Goal: Information Seeking & Learning: Find specific fact

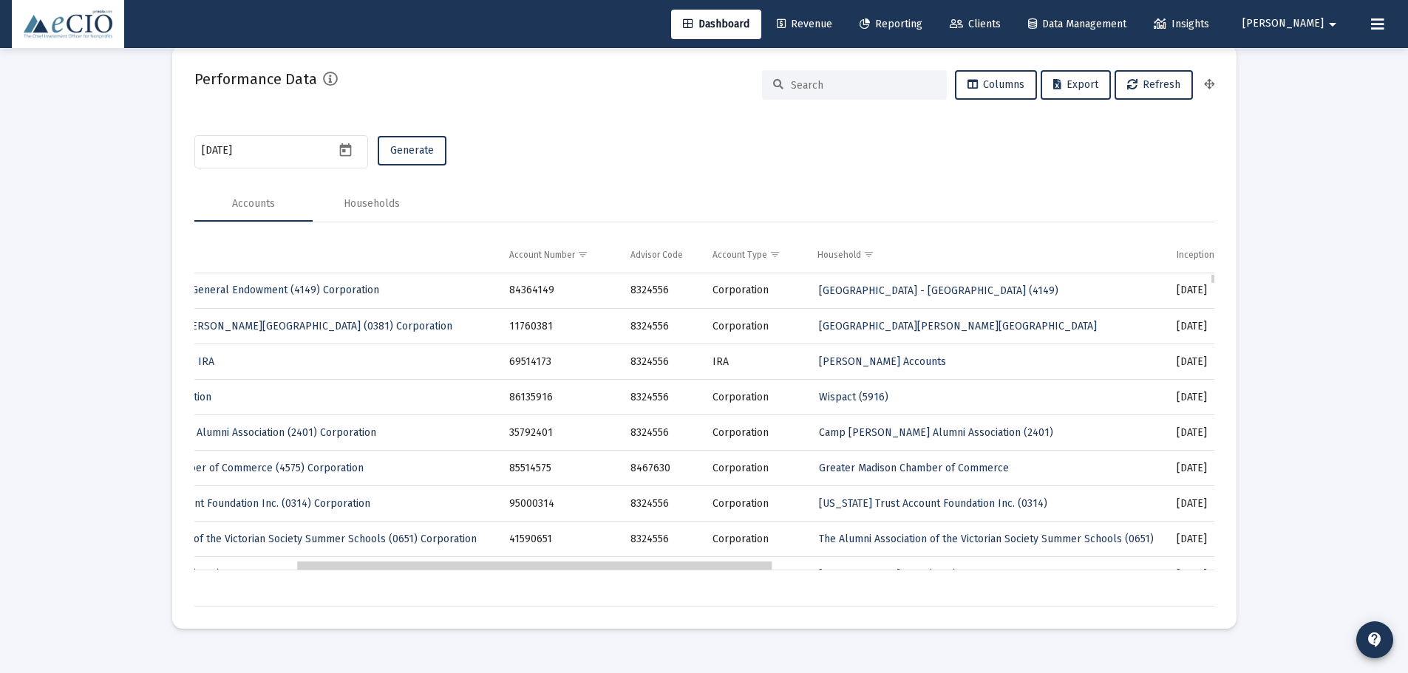
scroll to position [0, 234]
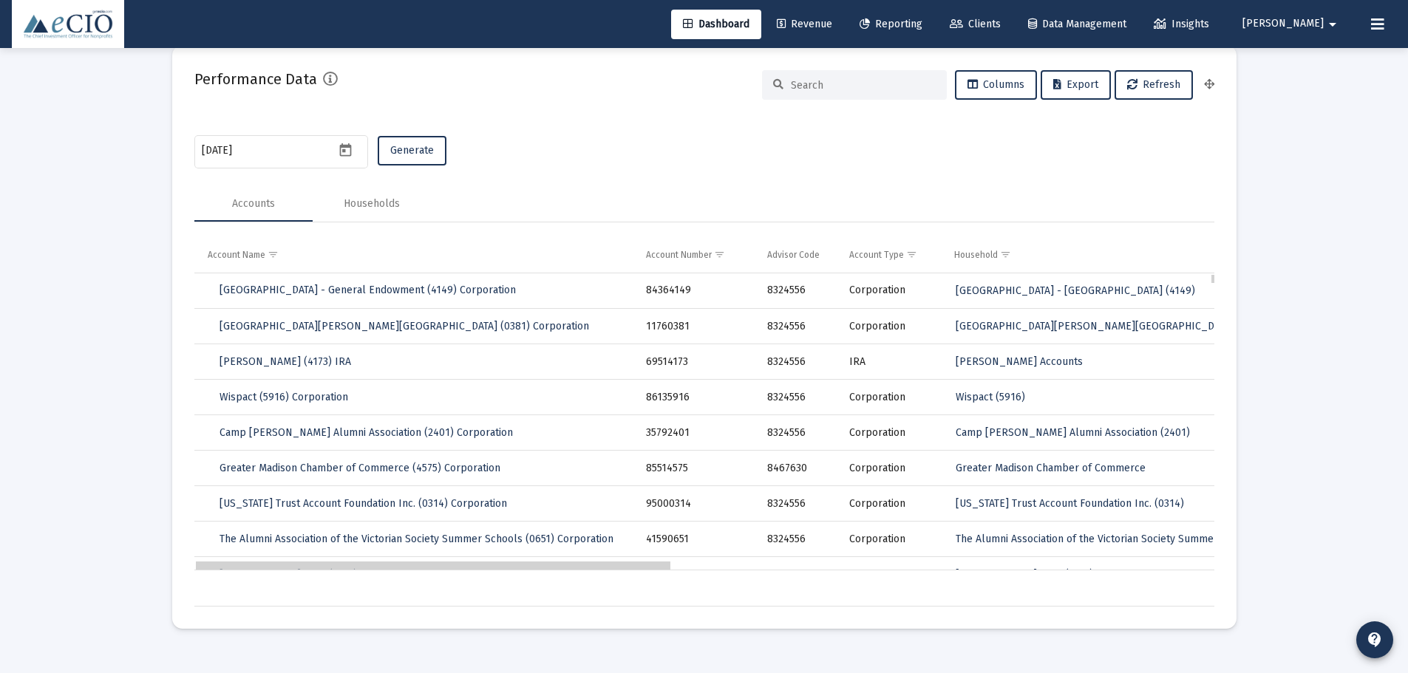
drag, startPoint x: 566, startPoint y: 569, endPoint x: 415, endPoint y: 570, distance: 151.5
click at [1014, 86] on span "Columns" at bounding box center [995, 84] width 57 height 13
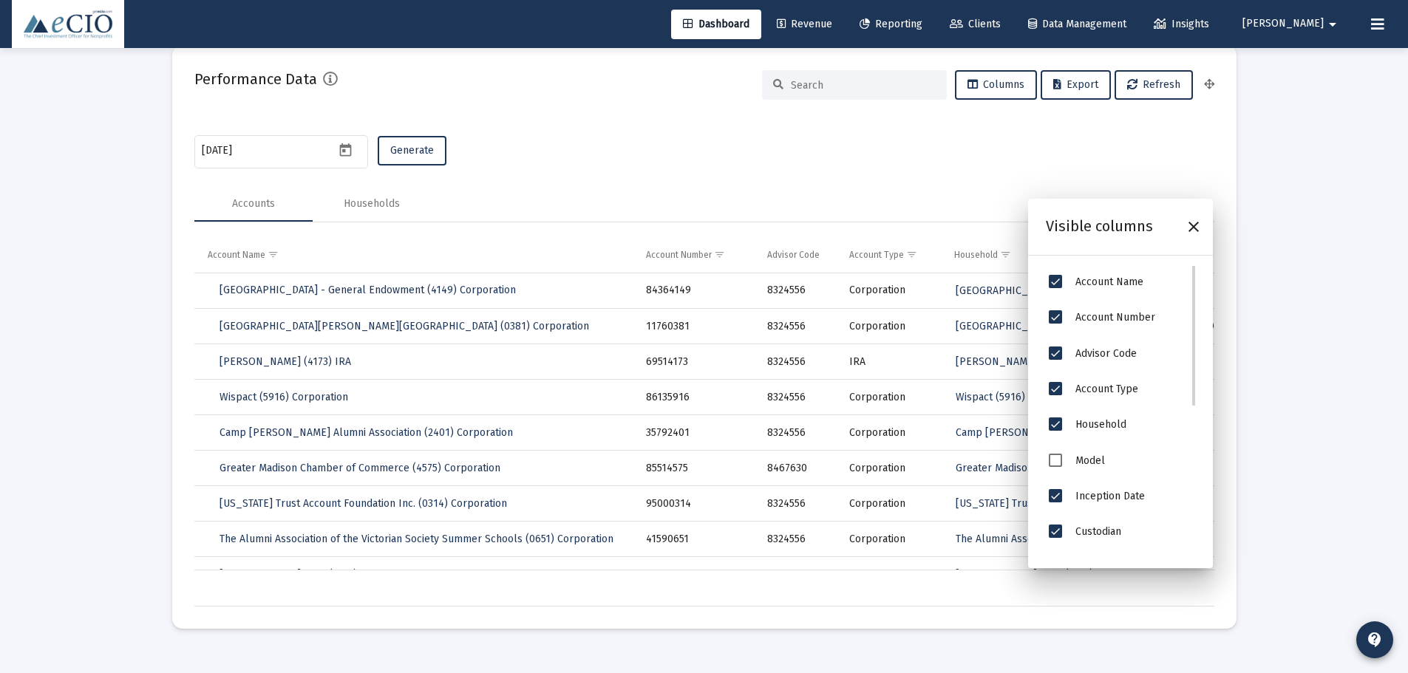
click at [1059, 353] on span "Advisor Code" at bounding box center [1055, 353] width 13 height 13
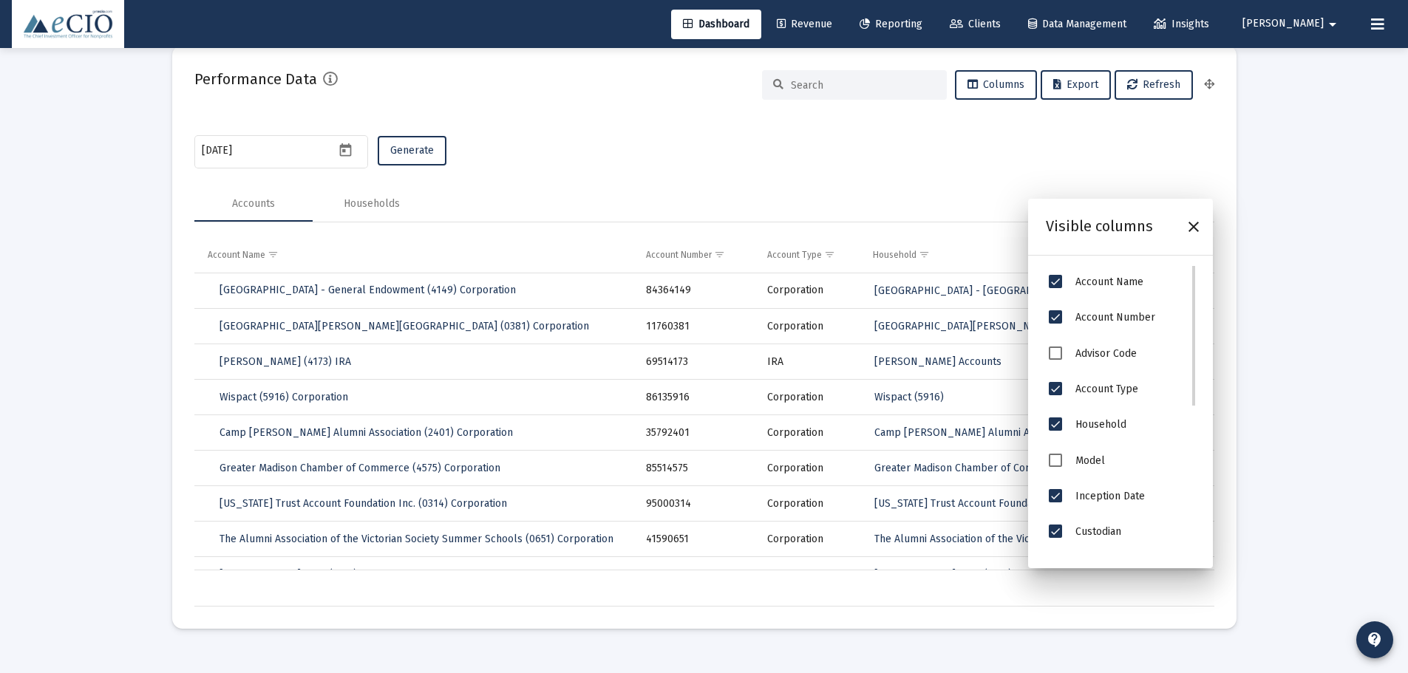
click at [1058, 388] on span "Account Type" at bounding box center [1055, 388] width 13 height 13
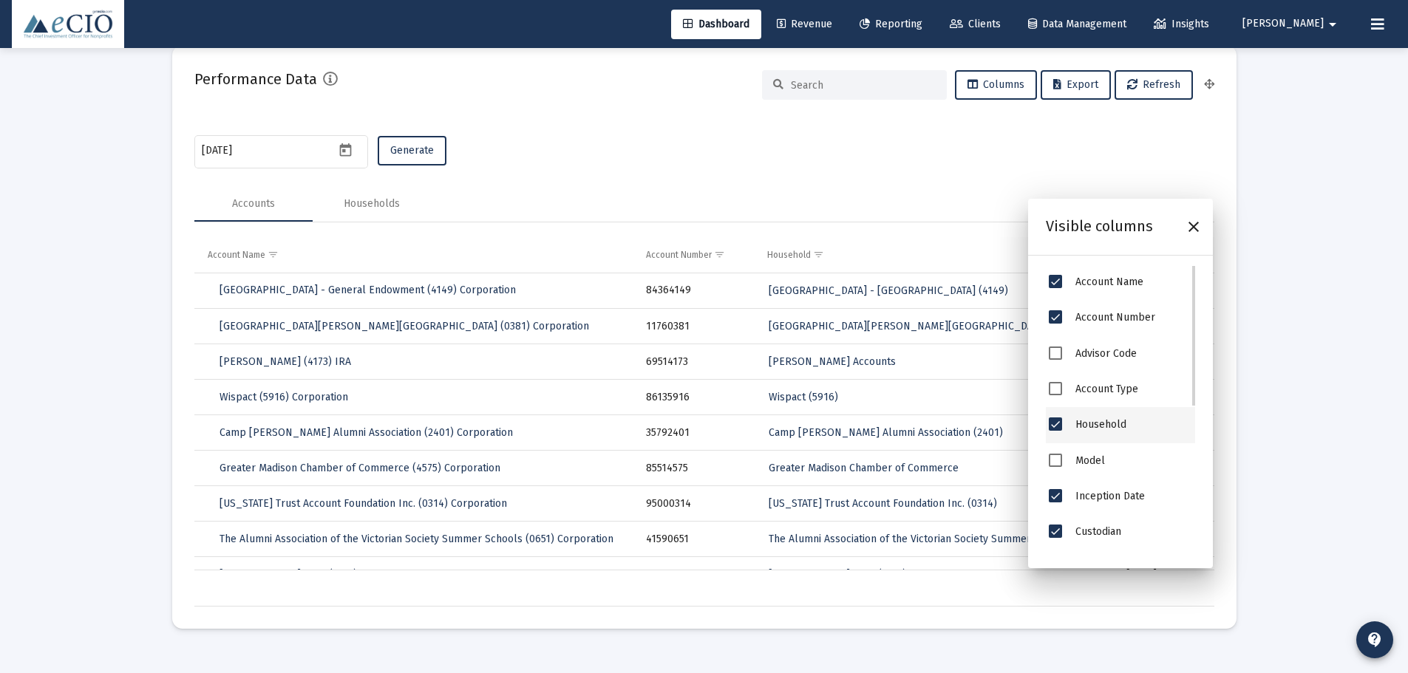
click at [1058, 419] on span "Household" at bounding box center [1055, 424] width 13 height 13
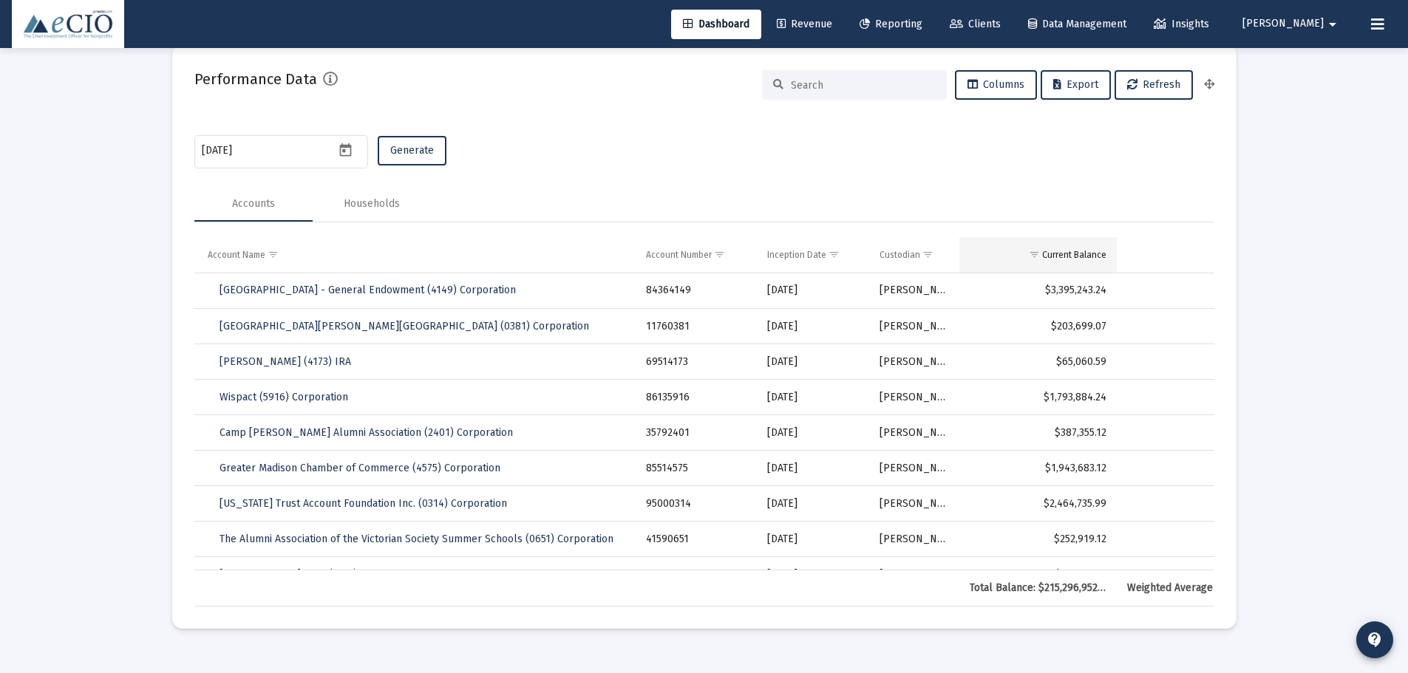
click at [1072, 254] on div "Current Balance" at bounding box center [1074, 255] width 64 height 12
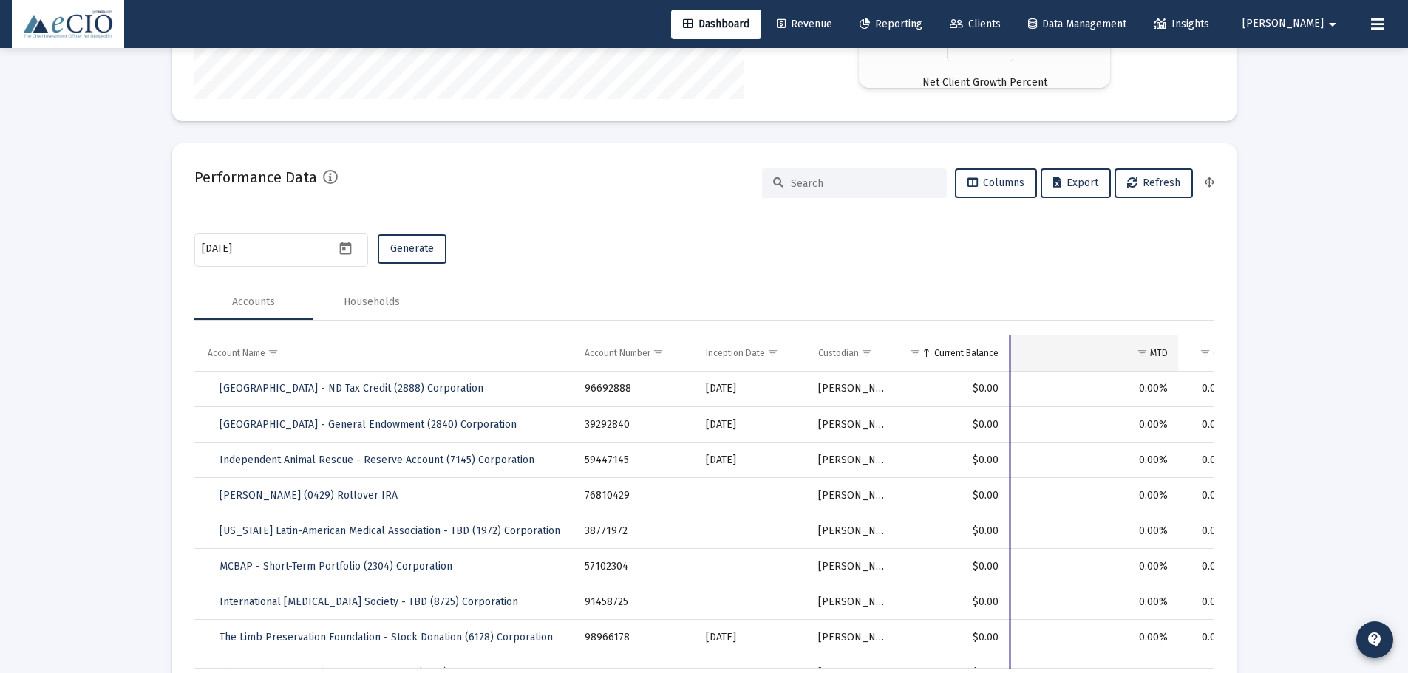
drag, startPoint x: 1055, startPoint y: 353, endPoint x: 1013, endPoint y: 370, distance: 46.1
click at [1008, 370] on div "Account Name Account Number Inception Date Custodian Current Balance MTD QTD YT…" at bounding box center [704, 521] width 1020 height 370
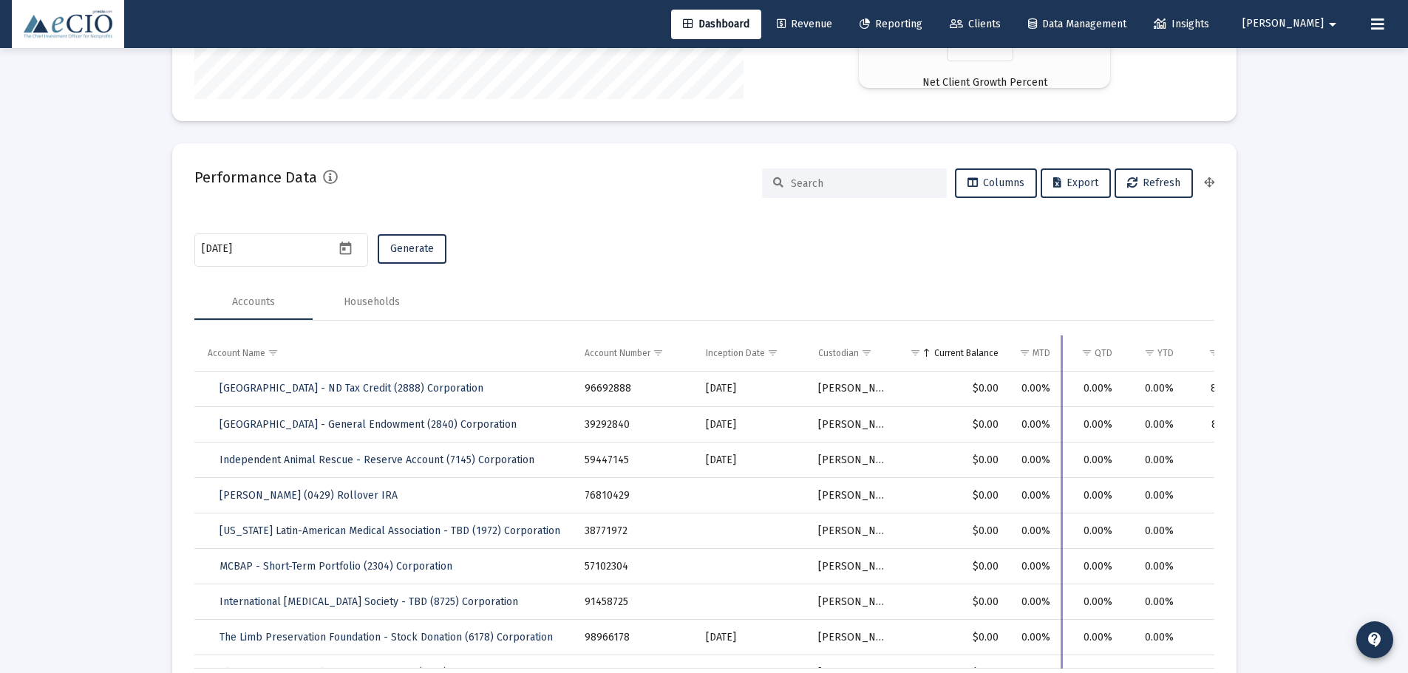
drag, startPoint x: 1177, startPoint y: 353, endPoint x: 1059, endPoint y: 388, distance: 122.8
click at [1059, 388] on div "Account Name Account Number Inception Date Custodian Current Balance MTD QTD YT…" at bounding box center [704, 521] width 1020 height 370
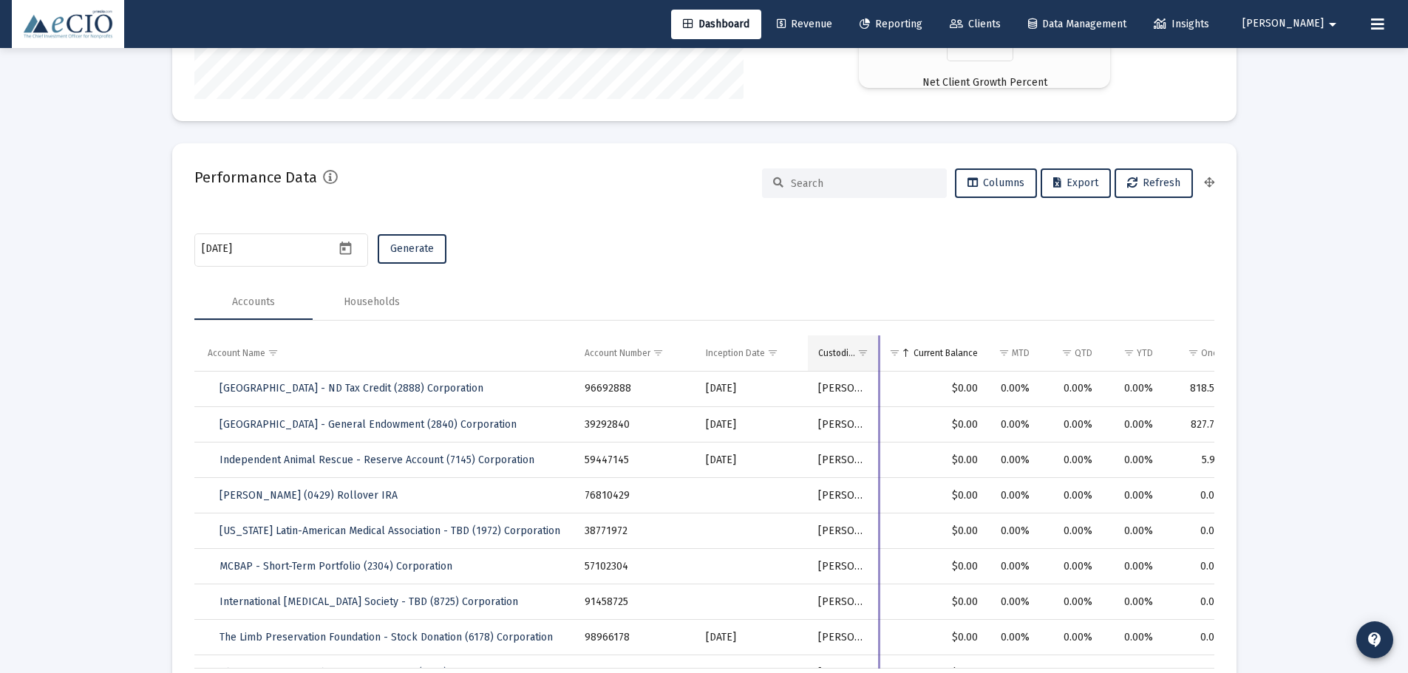
drag, startPoint x: 897, startPoint y: 353, endPoint x: 877, endPoint y: 359, distance: 21.0
click at [877, 359] on div "Account Name Account Number Inception Date Custodian Current Balance MTD QTD YT…" at bounding box center [704, 521] width 1020 height 370
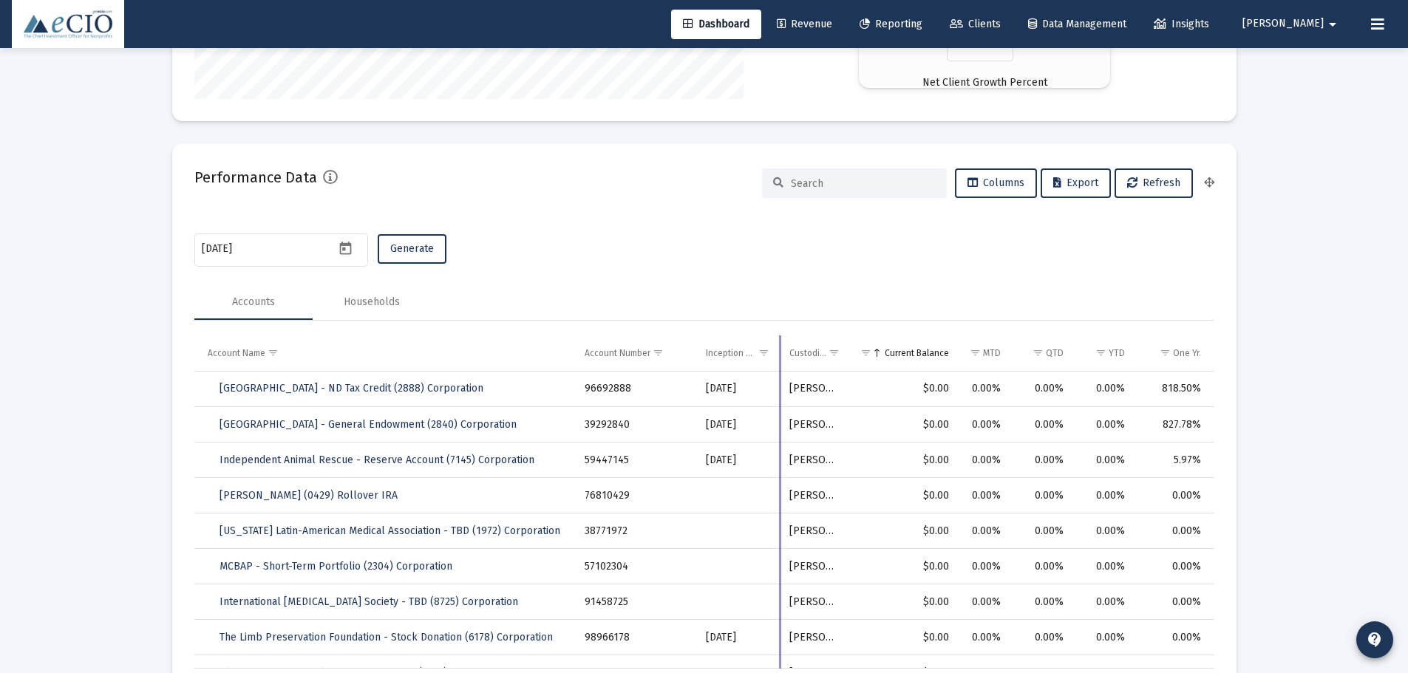
drag, startPoint x: 808, startPoint y: 352, endPoint x: 780, endPoint y: 367, distance: 31.1
click at [780, 367] on div "Account Name Account Number Inception Date Custodian Current Balance MTD QTD YT…" at bounding box center [704, 521] width 1020 height 370
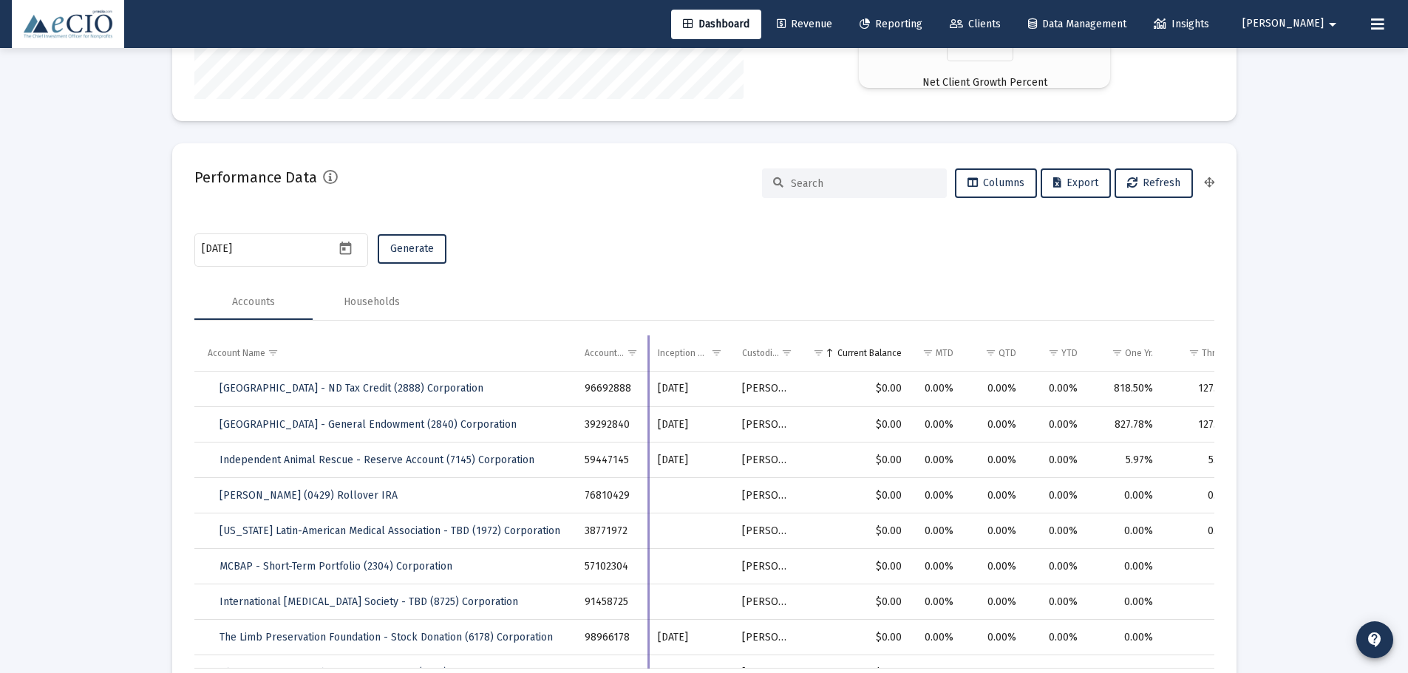
drag, startPoint x: 695, startPoint y: 354, endPoint x: 647, endPoint y: 367, distance: 49.8
click at [647, 367] on div "Account Name Account Number Inception Date Custodian Current Balance MTD QTD YT…" at bounding box center [704, 521] width 1020 height 370
click at [821, 187] on input at bounding box center [863, 183] width 145 height 13
paste input "64997837"
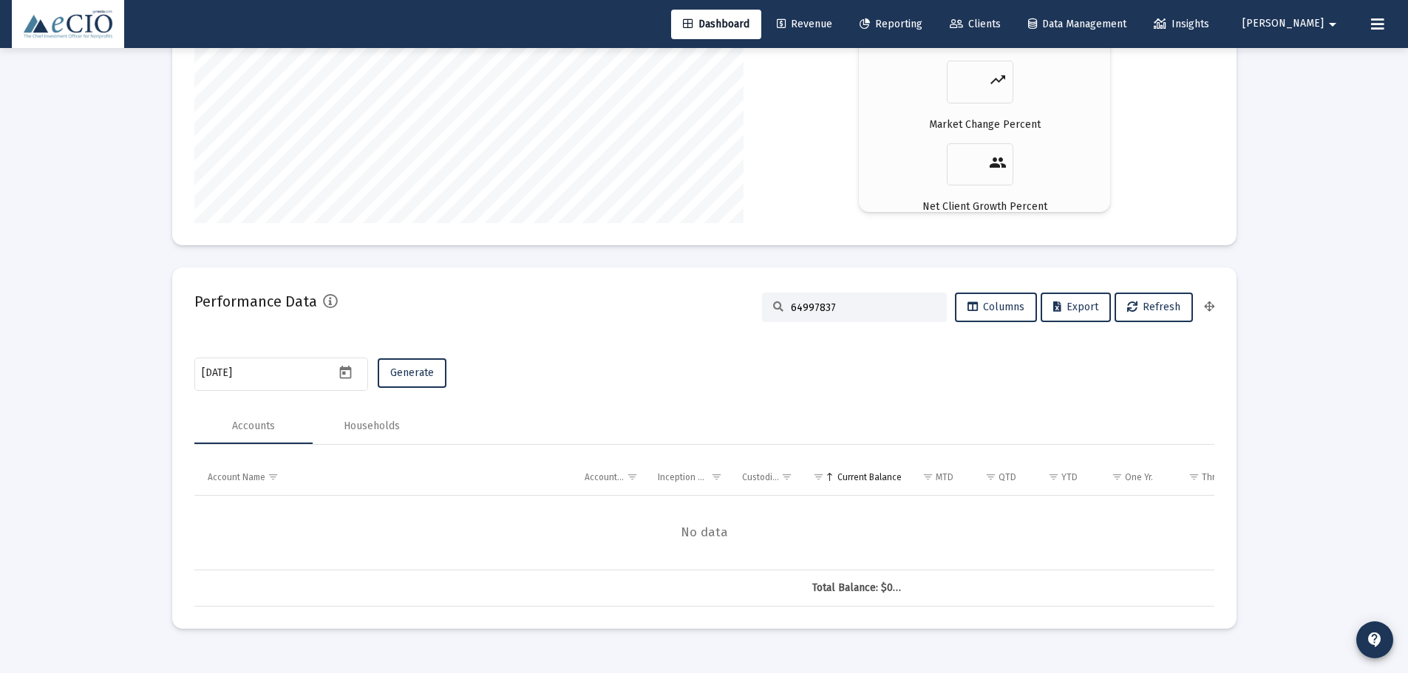
scroll to position [2675, 0]
click at [801, 310] on input "64997837" at bounding box center [863, 308] width 145 height 13
paste input "579797"
click at [828, 302] on input "65797977" at bounding box center [863, 308] width 145 height 13
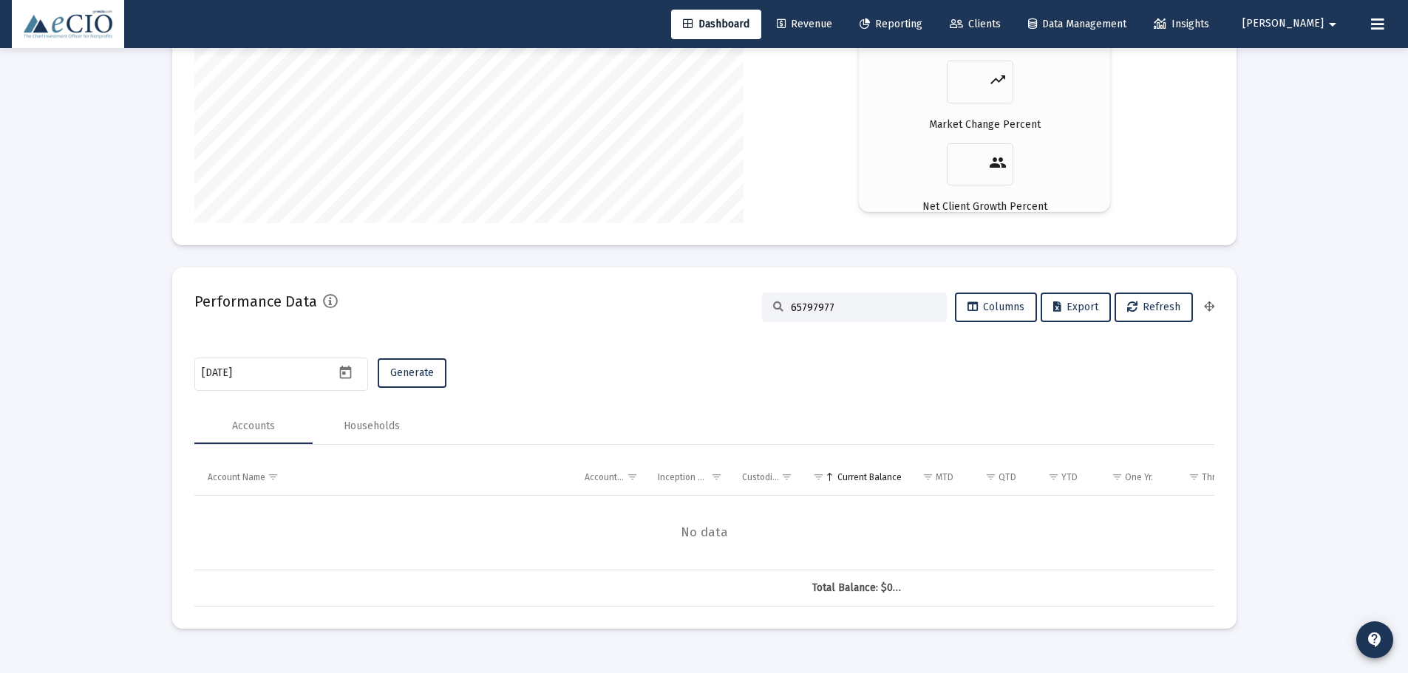
click at [828, 302] on input "65797977" at bounding box center [863, 308] width 145 height 13
paste input "28937131"
click at [844, 316] on div "28937131" at bounding box center [854, 308] width 185 height 30
click at [844, 315] on div "28937131" at bounding box center [854, 308] width 185 height 30
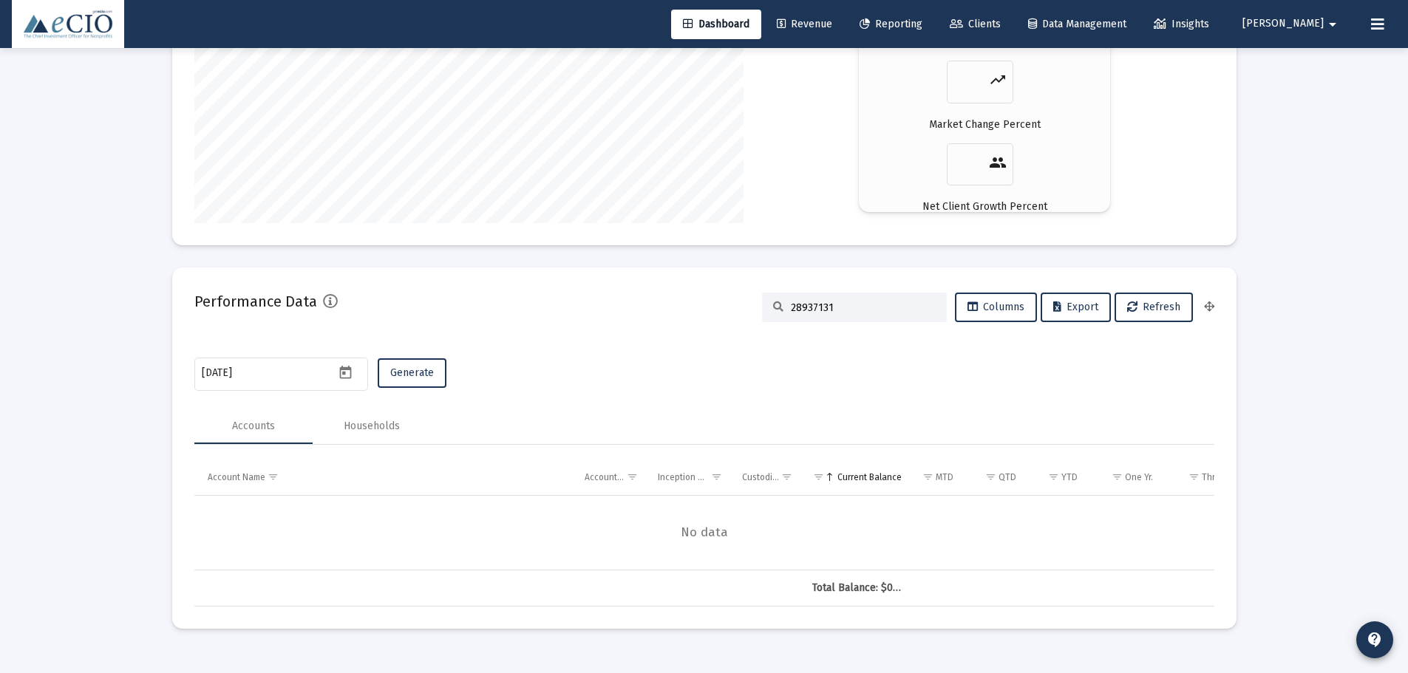
click at [844, 313] on input "28937131" at bounding box center [863, 308] width 145 height 13
click at [844, 312] on input "28937131" at bounding box center [863, 308] width 145 height 13
paste input "73480463"
click at [844, 298] on div "73480463" at bounding box center [854, 308] width 185 height 30
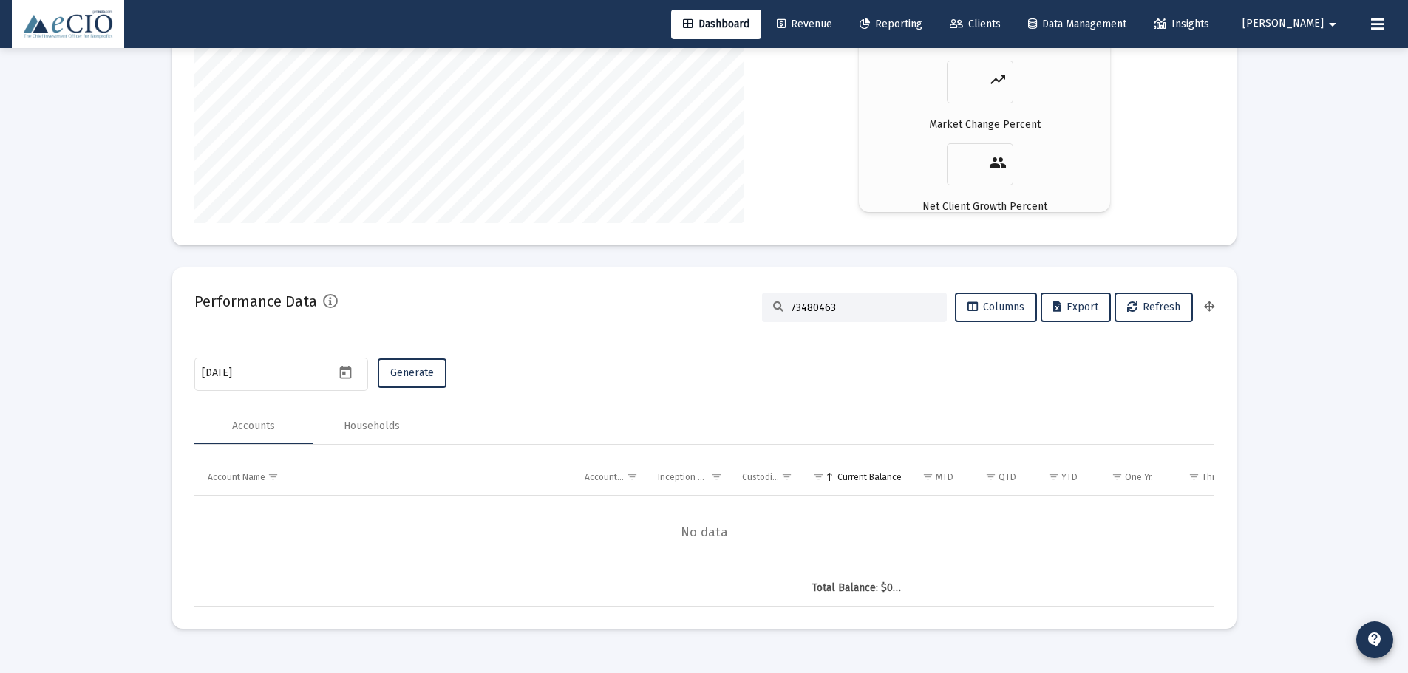
click at [843, 301] on div "73480463" at bounding box center [854, 308] width 185 height 30
click at [839, 306] on input "73480463" at bounding box center [863, 308] width 145 height 13
click at [839, 307] on input "73480463" at bounding box center [863, 308] width 145 height 13
paste input "31061654"
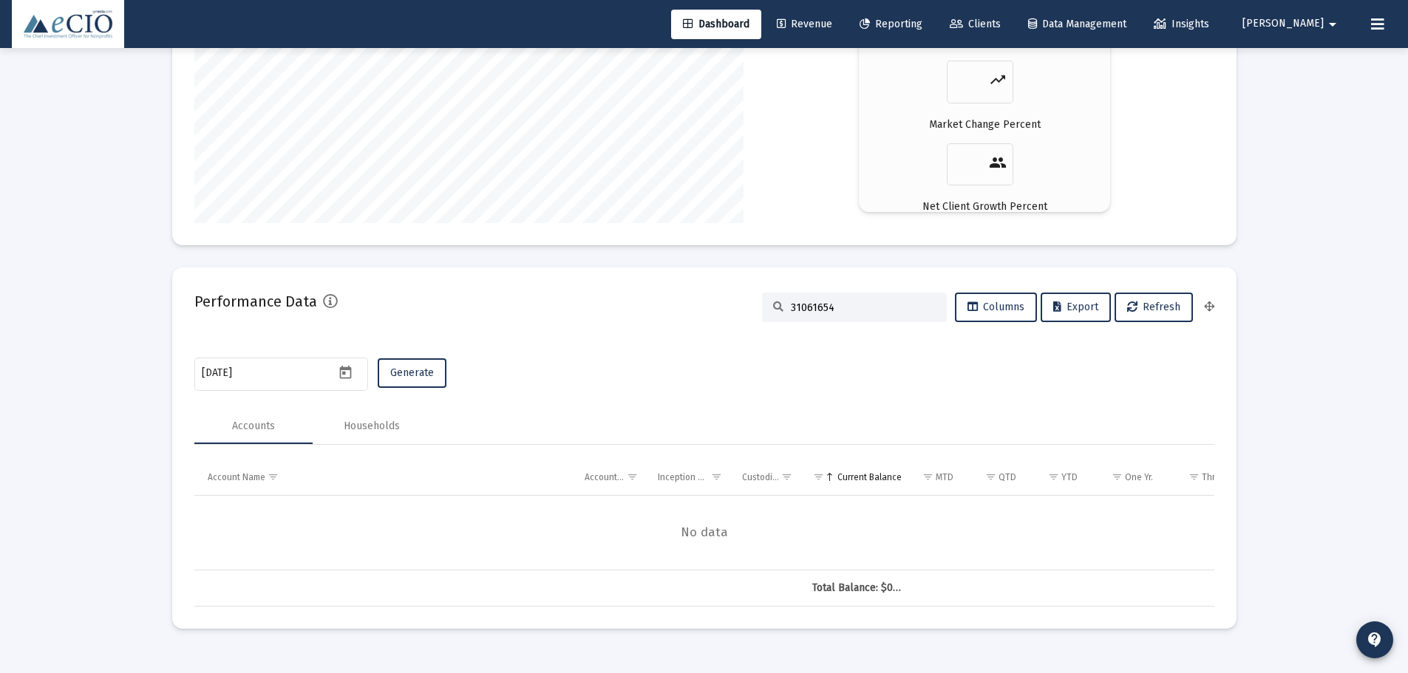
click at [871, 311] on input "31061654" at bounding box center [863, 308] width 145 height 13
paste input "64997837"
click at [815, 303] on input "64997837" at bounding box center [863, 308] width 145 height 13
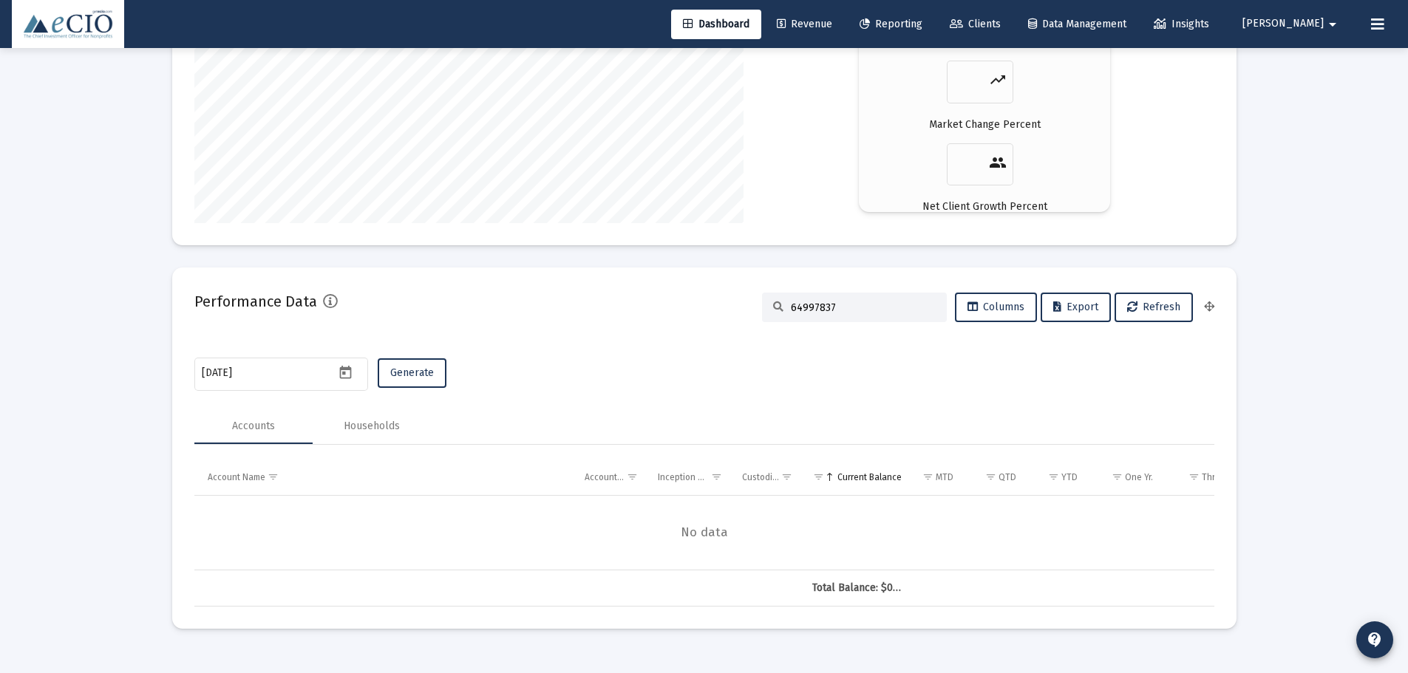
click at [815, 303] on input "64997837" at bounding box center [863, 308] width 145 height 13
paste input "579797"
type input "65797977"
click at [747, 375] on div "2025-06-30 Generate" at bounding box center [704, 374] width 1020 height 39
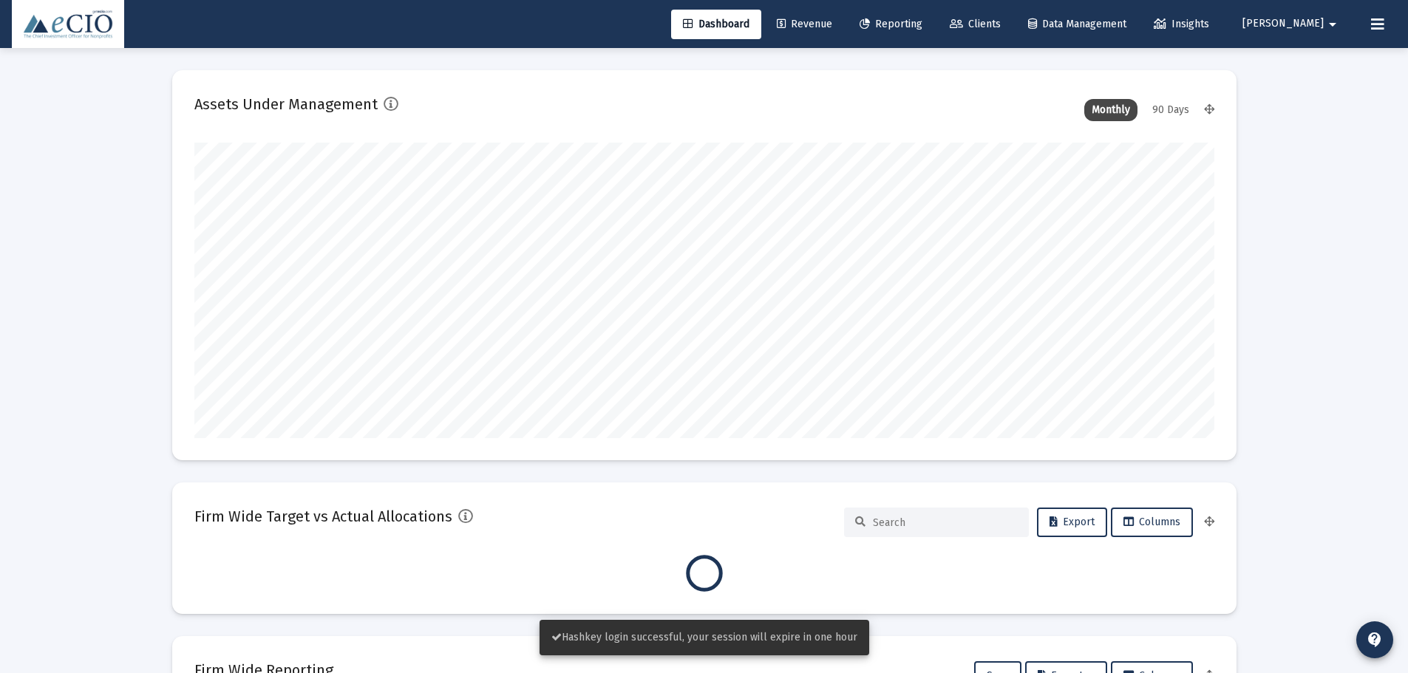
scroll to position [296, 1020]
type input "[DATE]"
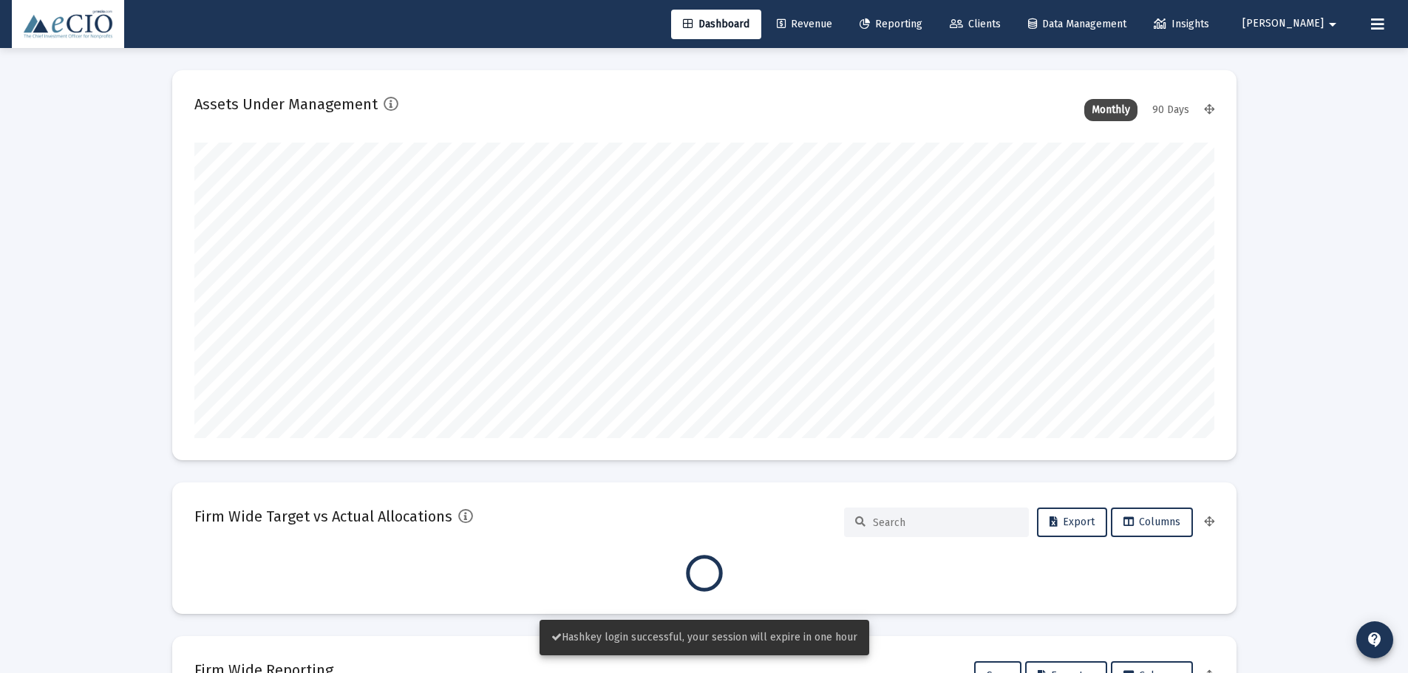
click at [1001, 24] on span "Clients" at bounding box center [975, 24] width 51 height 13
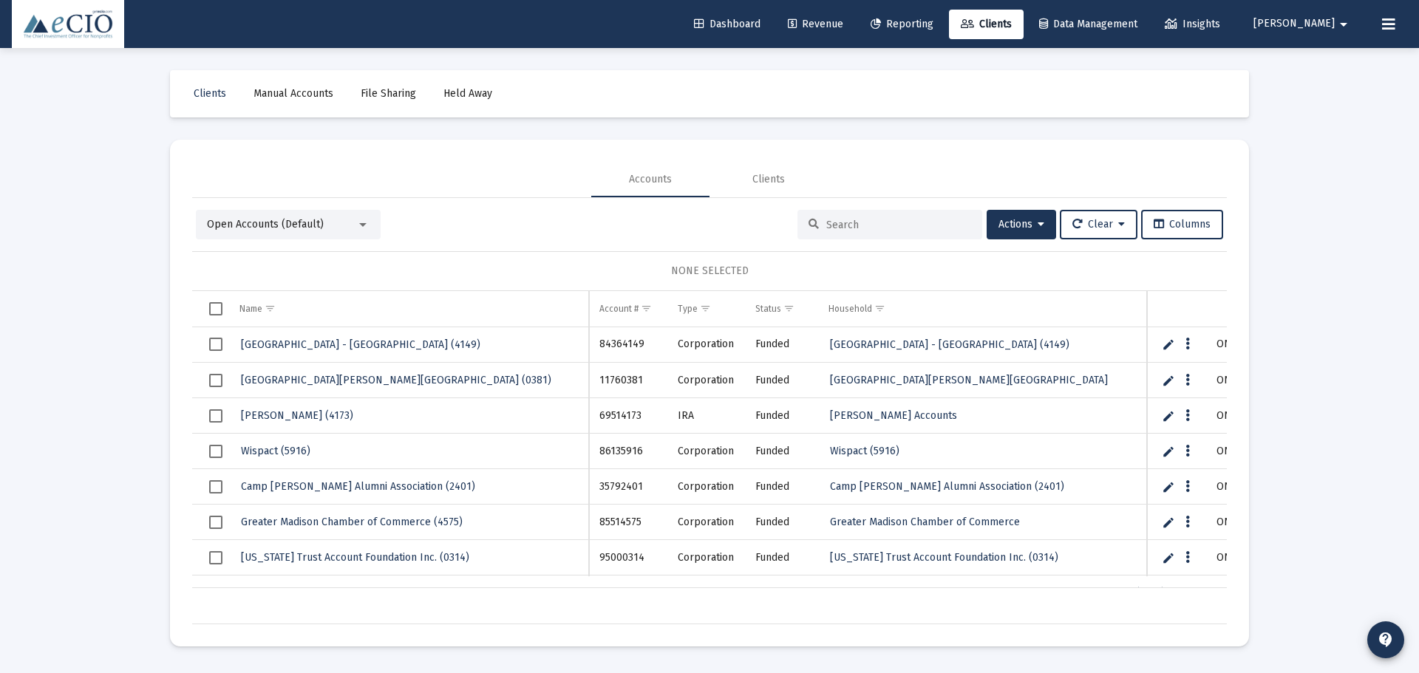
click at [332, 225] on div "Open Accounts (Default)" at bounding box center [281, 224] width 149 height 15
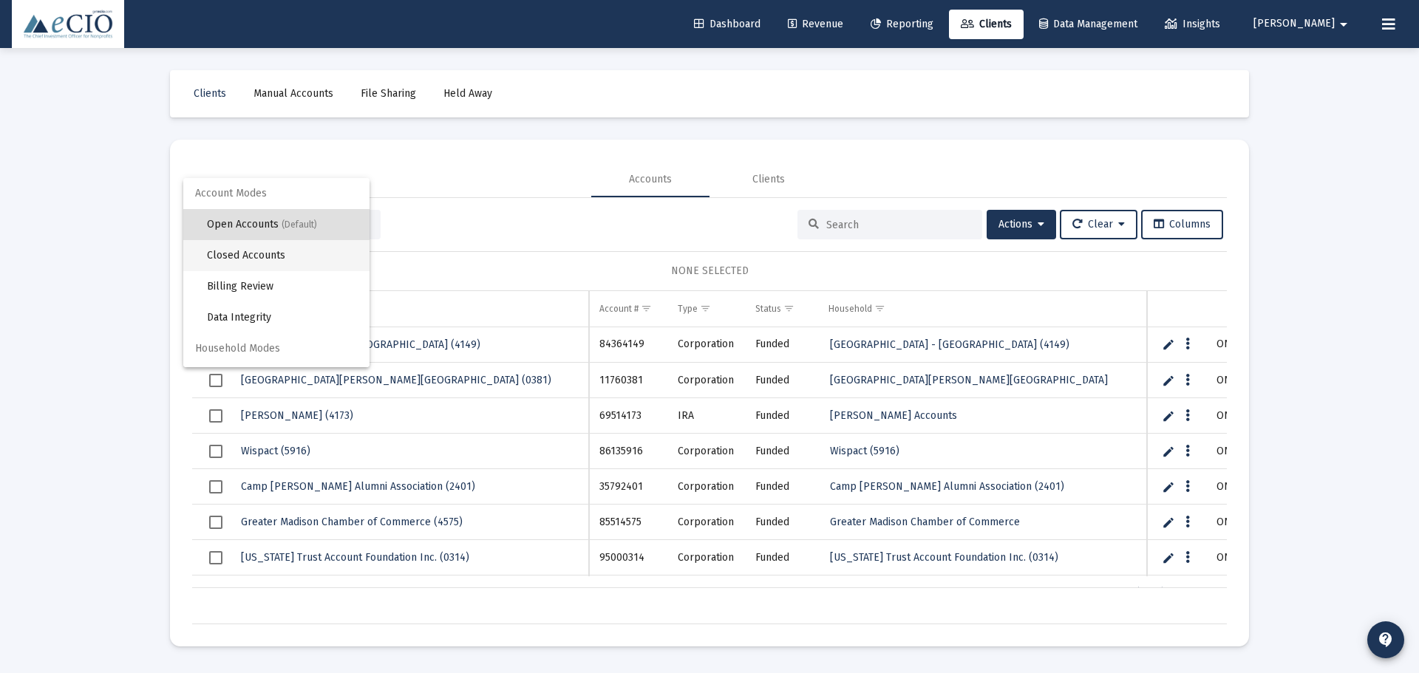
click at [313, 259] on span "Closed Accounts" at bounding box center [282, 255] width 151 height 31
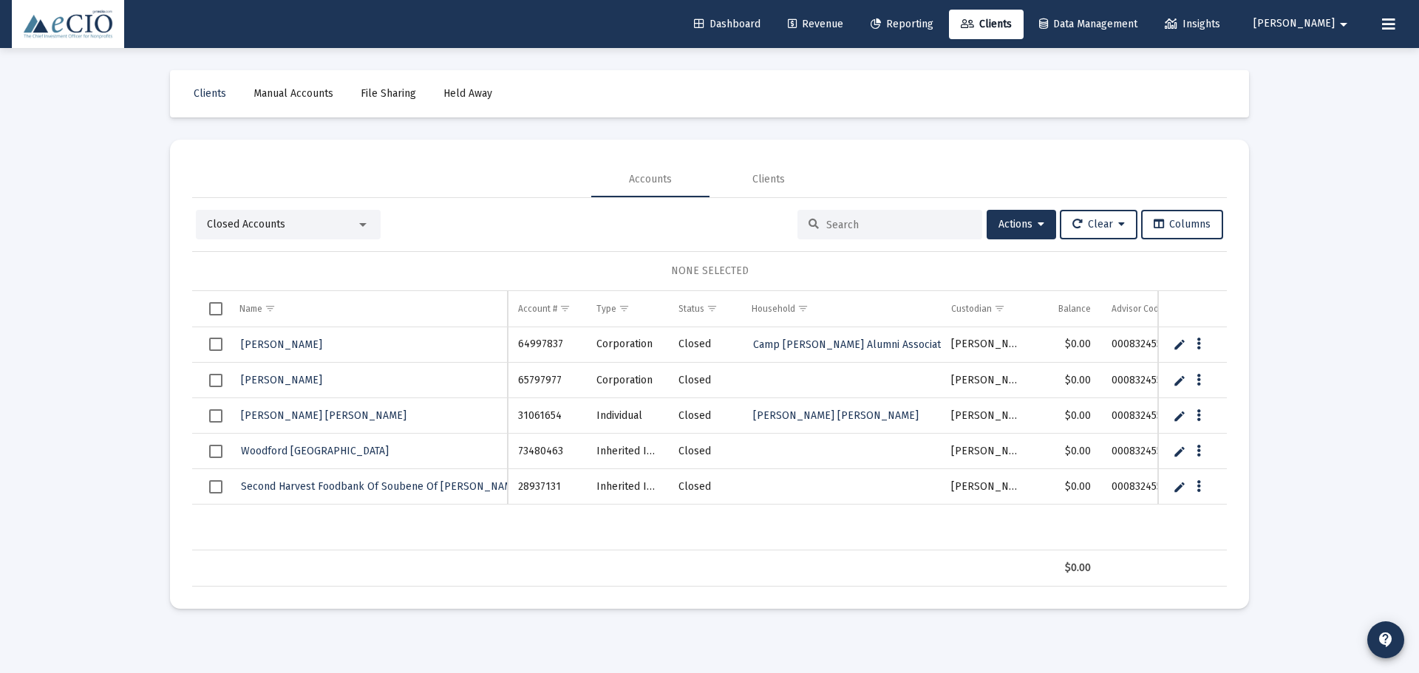
click at [539, 341] on td "64997837" at bounding box center [547, 344] width 78 height 35
click at [538, 341] on td "64997837" at bounding box center [547, 344] width 78 height 35
copy td "64997837"
click at [1181, 227] on span "Columns" at bounding box center [1182, 224] width 57 height 13
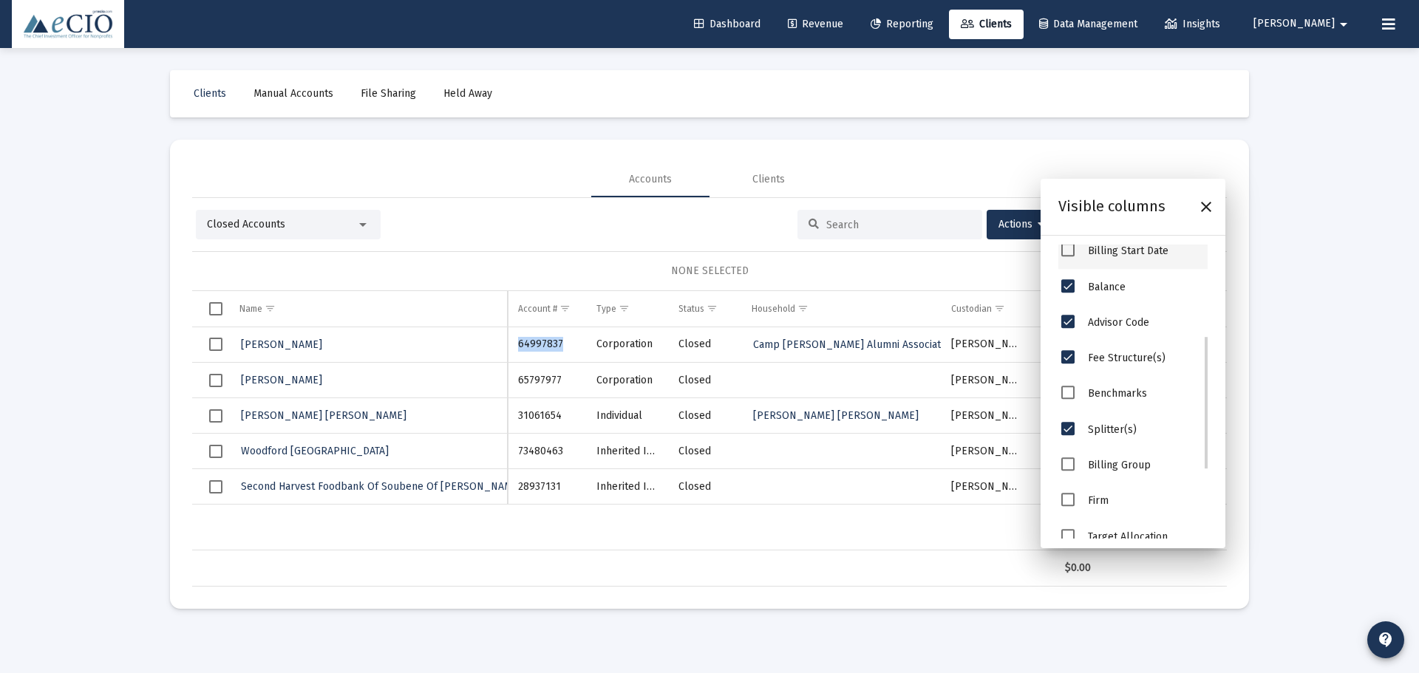
scroll to position [199, 0]
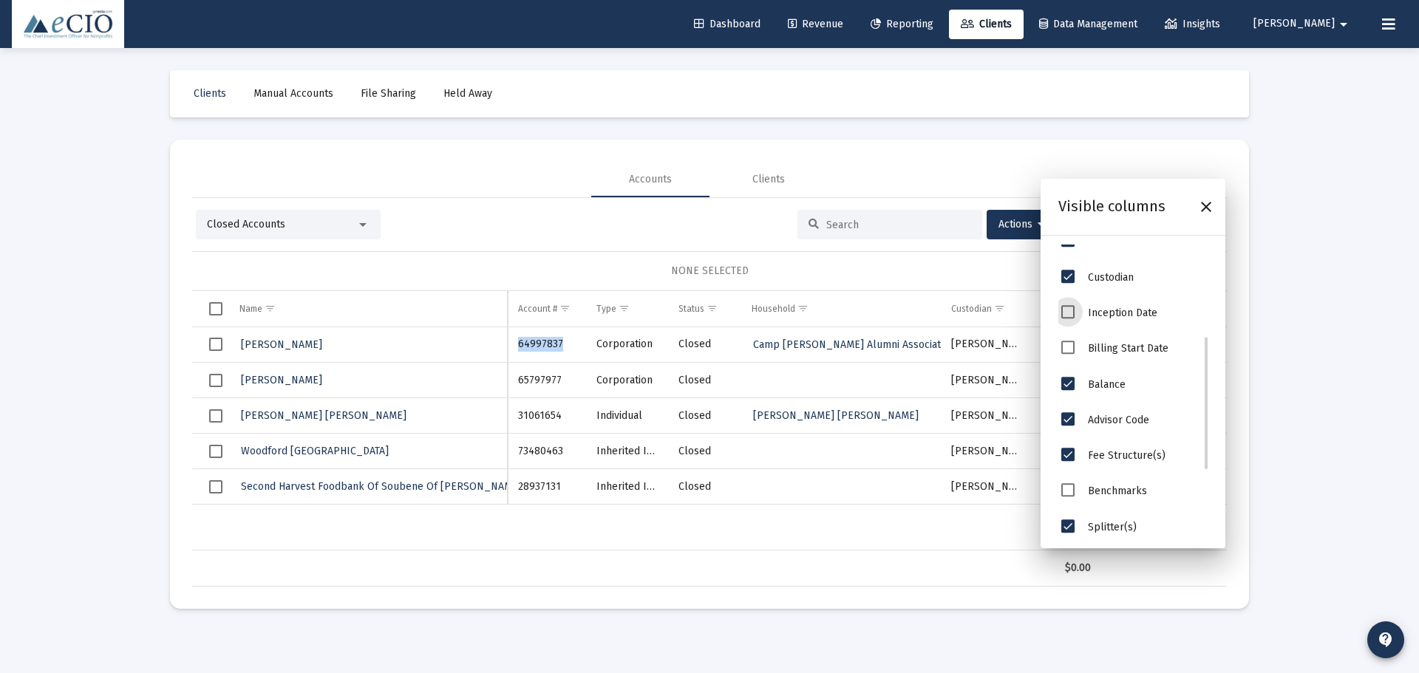
click at [1068, 310] on span "Inception Date" at bounding box center [1067, 311] width 13 height 13
click at [1300, 285] on div "Loading... Clients Manual Accounts File Sharing Held Away Accounts Clients Clos…" at bounding box center [709, 336] width 1419 height 673
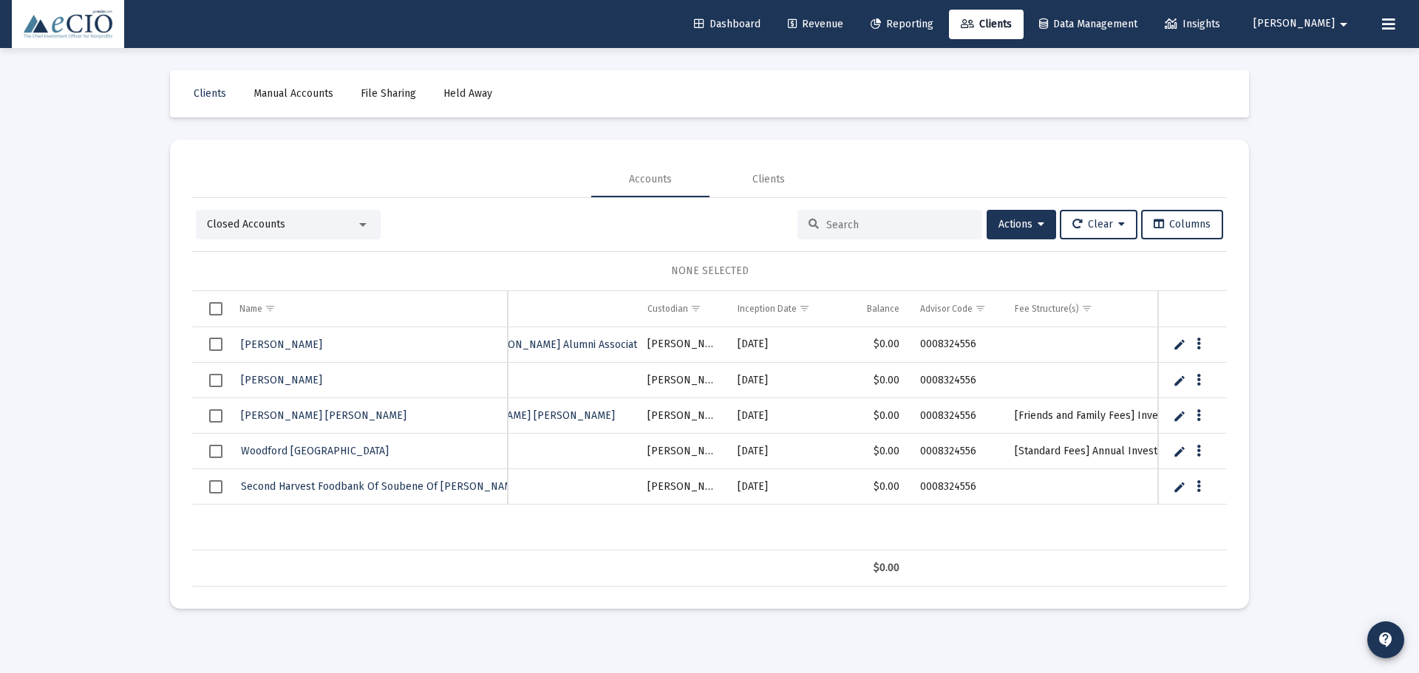
scroll to position [0, 0]
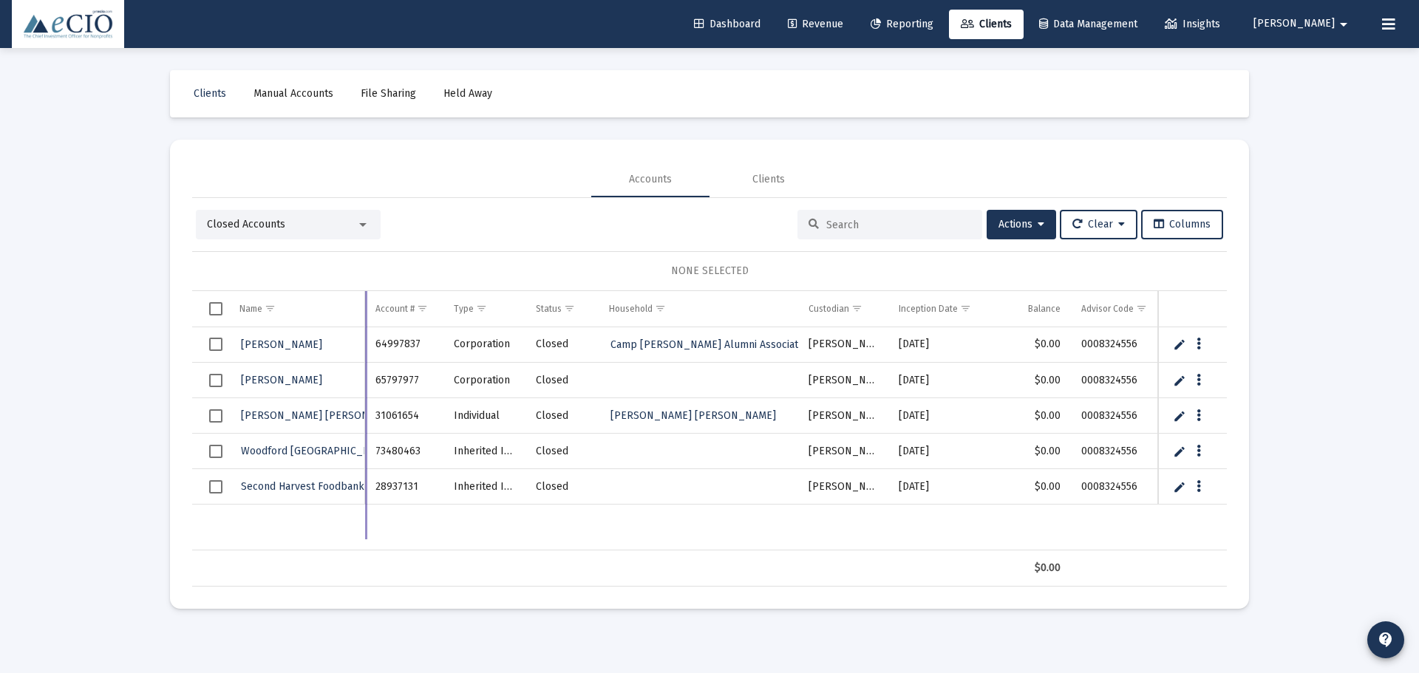
drag, startPoint x: 509, startPoint y: 314, endPoint x: 361, endPoint y: 331, distance: 149.5
drag, startPoint x: 909, startPoint y: 306, endPoint x: 446, endPoint y: 323, distance: 463.7
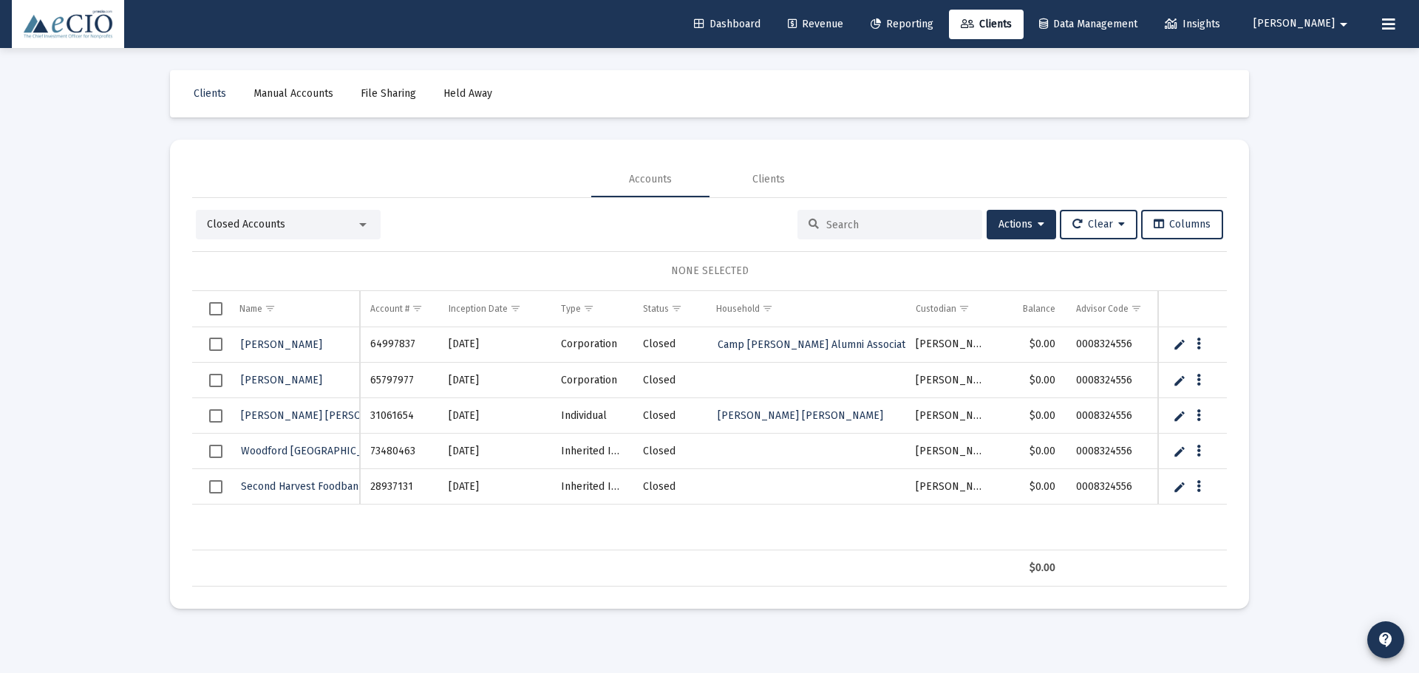
click at [394, 344] on td "64997837" at bounding box center [399, 344] width 78 height 35
copy td "64997837"
click at [400, 378] on td "65797977" at bounding box center [399, 380] width 78 height 35
click at [400, 377] on td "65797977" at bounding box center [399, 380] width 78 height 35
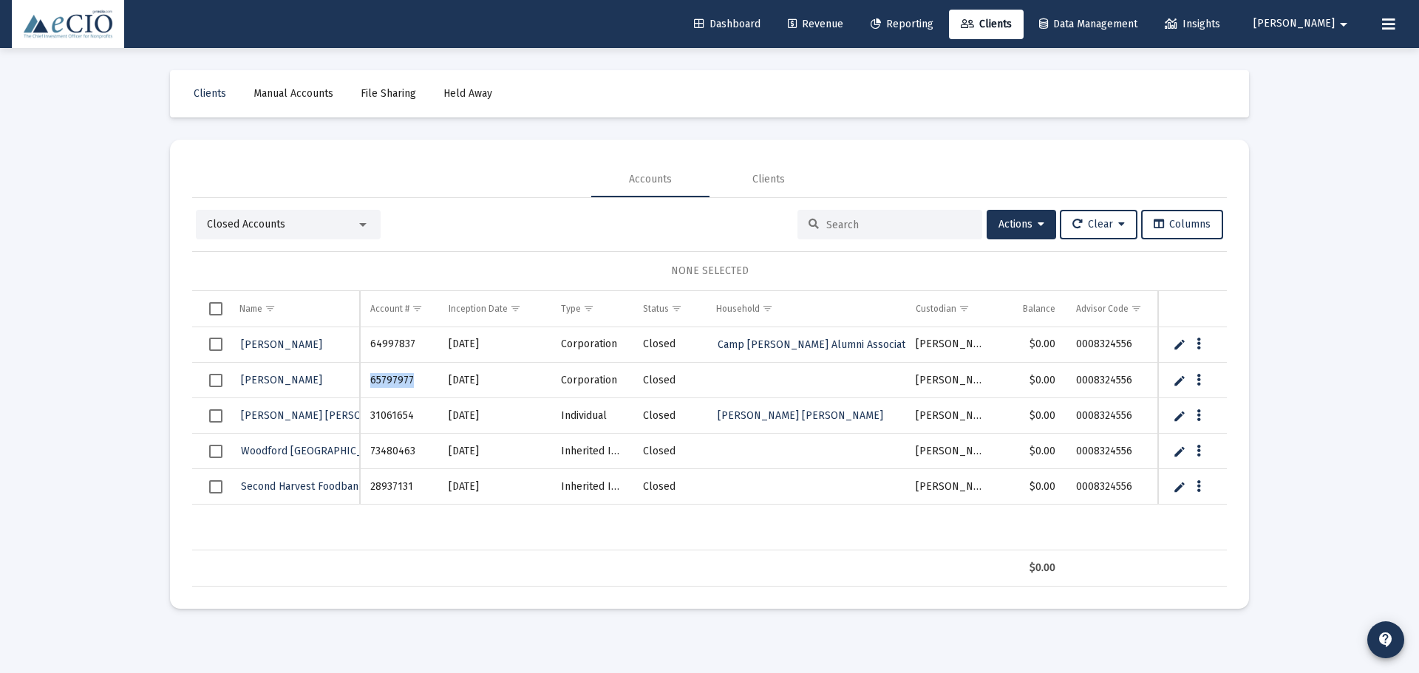
copy td "65797977"
click at [470, 317] on td "Inception Date" at bounding box center [494, 308] width 112 height 35
click at [482, 314] on div "Inception Date" at bounding box center [478, 309] width 59 height 12
click at [380, 348] on td "28937131" at bounding box center [399, 344] width 78 height 35
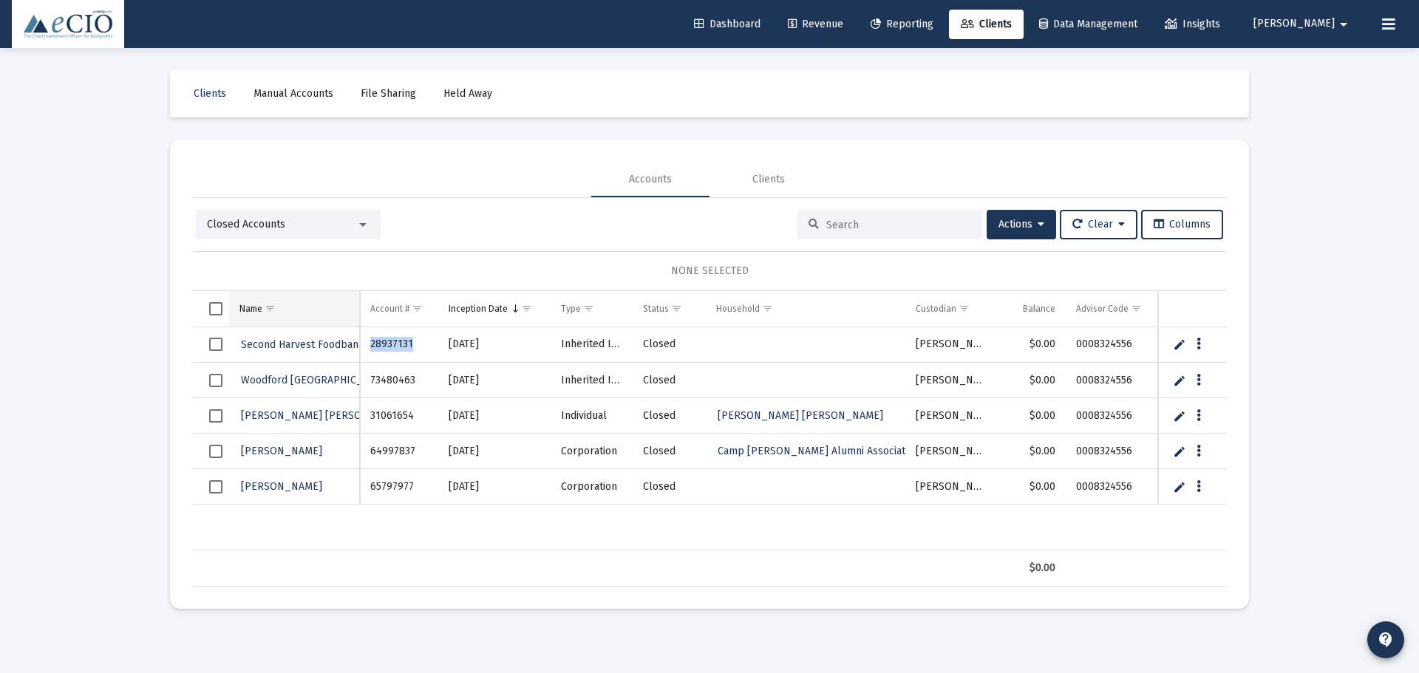
copy td "28937131"
click at [389, 383] on td "73480463" at bounding box center [399, 380] width 78 height 35
copy td "73480463"
click at [393, 418] on td "31061654" at bounding box center [399, 415] width 78 height 35
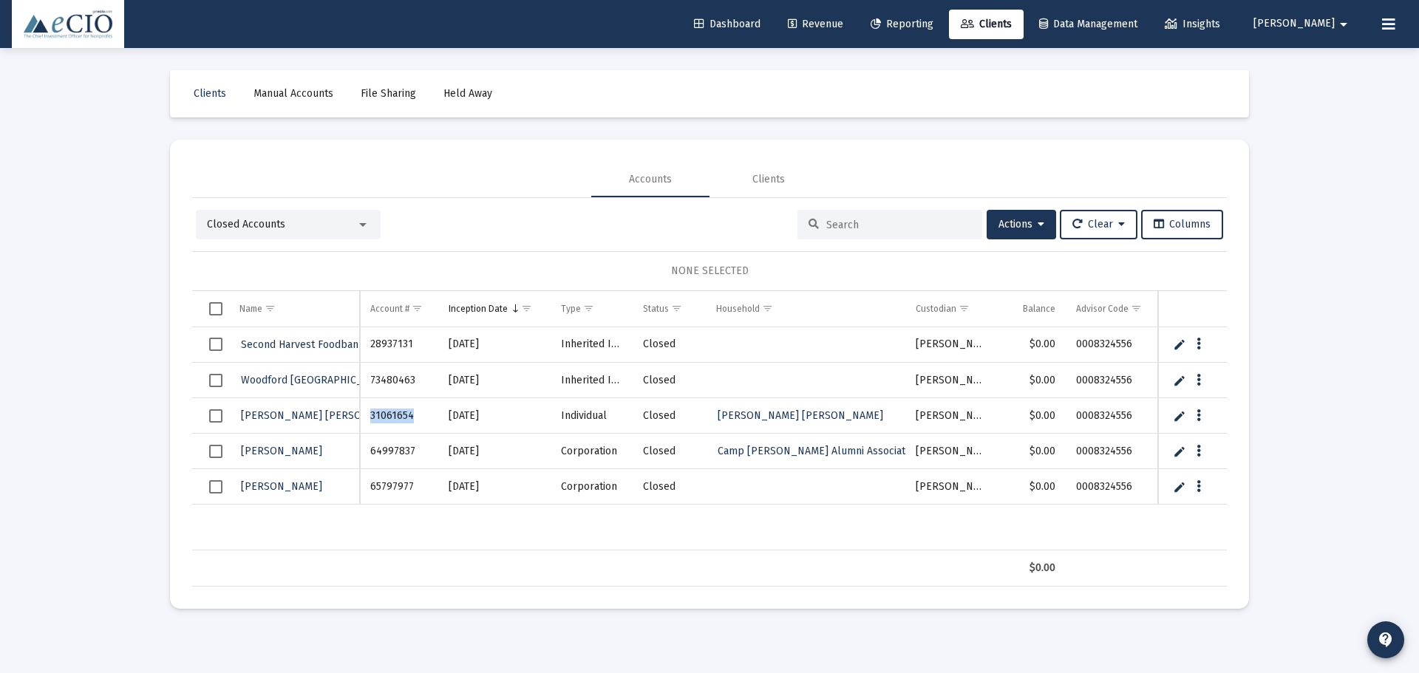
click at [393, 418] on td "31061654" at bounding box center [399, 415] width 78 height 35
copy td "31061654"
click at [470, 525] on div "Second Harvest Foodbank Of Soubene Of [PERSON_NAME] 28937131 [DATE] Inherited I…" at bounding box center [971, 438] width 1559 height 223
click at [389, 455] on td "64997837" at bounding box center [399, 451] width 78 height 35
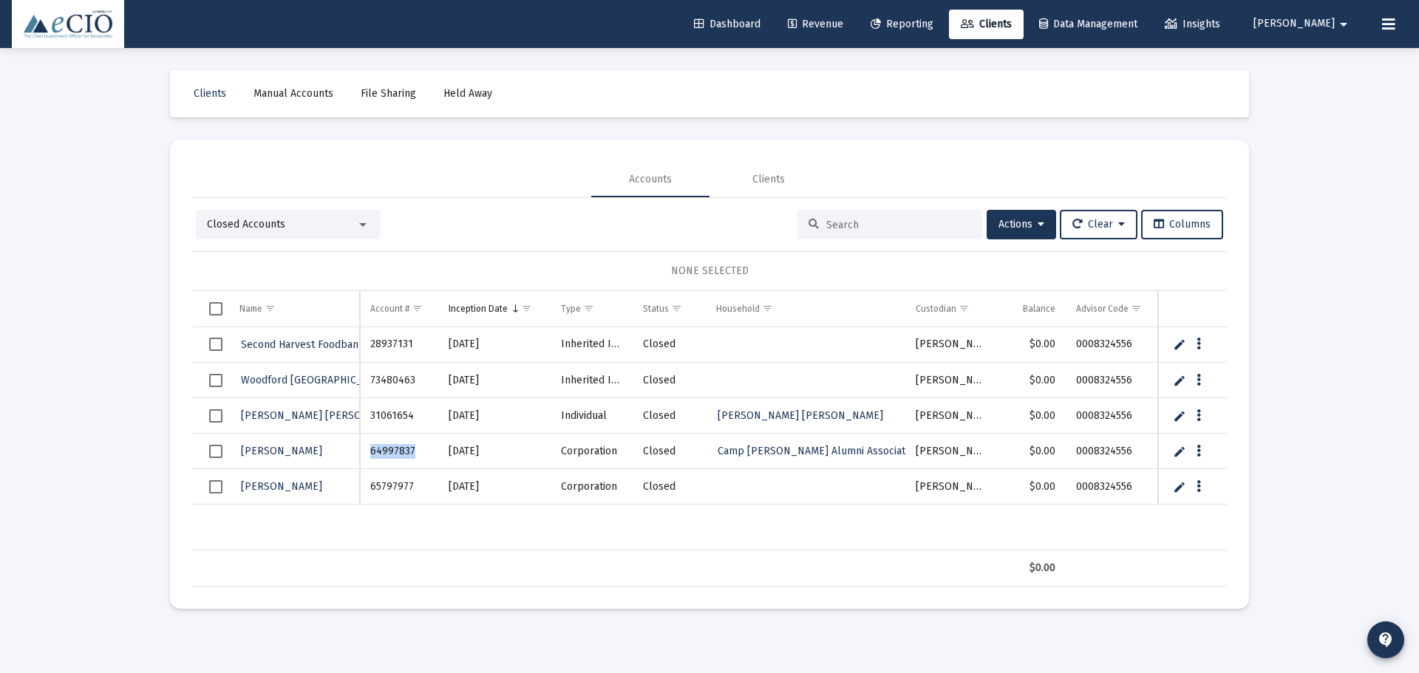
copy td "64997837"
click at [403, 480] on td "65797977" at bounding box center [399, 486] width 78 height 35
click at [403, 479] on td "65797977" at bounding box center [399, 486] width 78 height 35
copy td "65797977"
